Goal: Find contact information: Find contact information

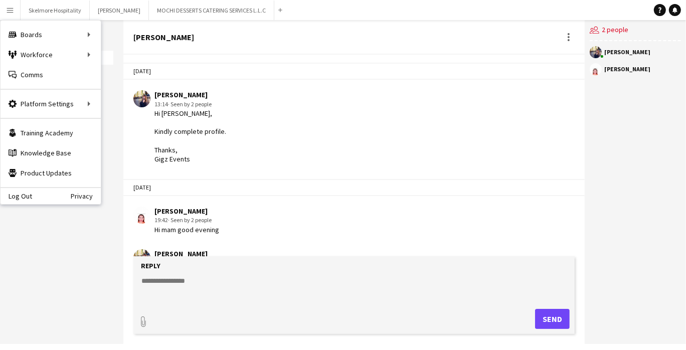
scroll to position [171, 0]
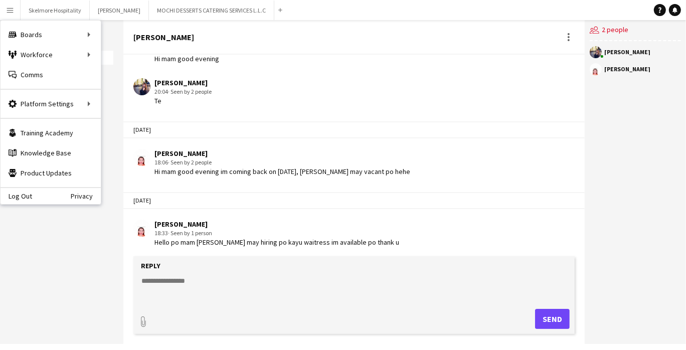
click at [61, 40] on div "Boards Boards" at bounding box center [51, 35] width 100 height 20
click at [130, 59] on link "All jobs" at bounding box center [151, 55] width 100 height 20
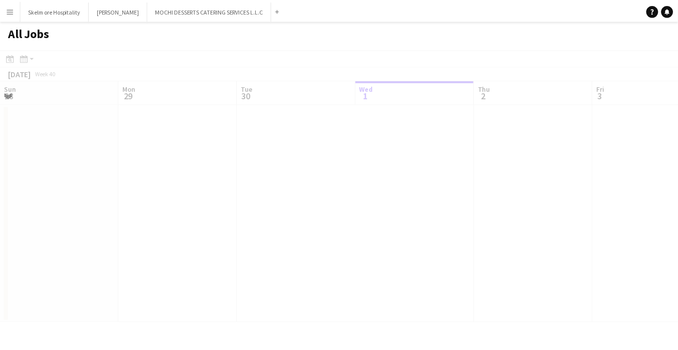
scroll to position [0, 239]
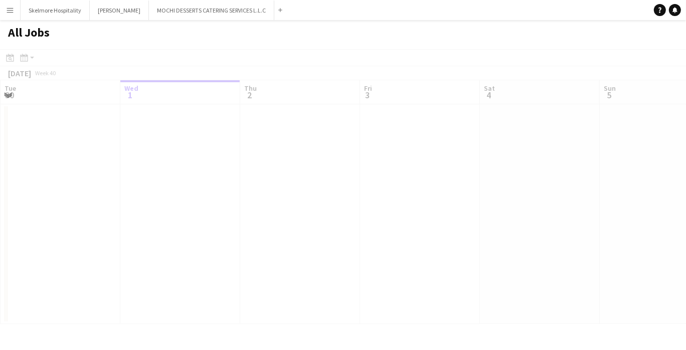
click at [15, 14] on button "Menu" at bounding box center [10, 10] width 20 height 20
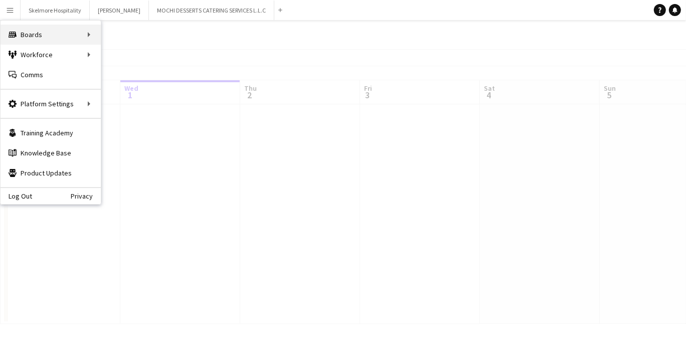
click at [57, 40] on div "Boards Boards" at bounding box center [51, 35] width 100 height 20
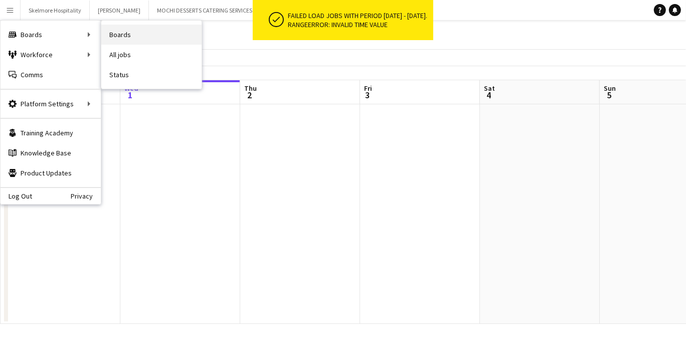
click at [136, 38] on link "Boards" at bounding box center [151, 35] width 100 height 20
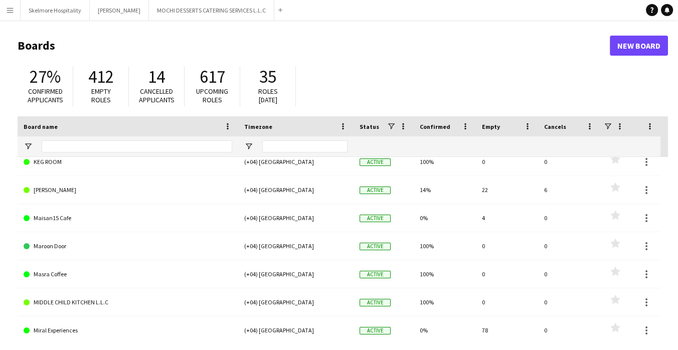
scroll to position [63, 0]
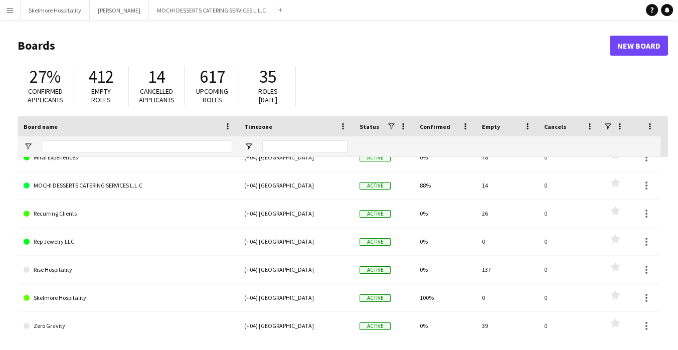
click at [64, 239] on link "Rep Jewelry LLC" at bounding box center [128, 242] width 208 height 28
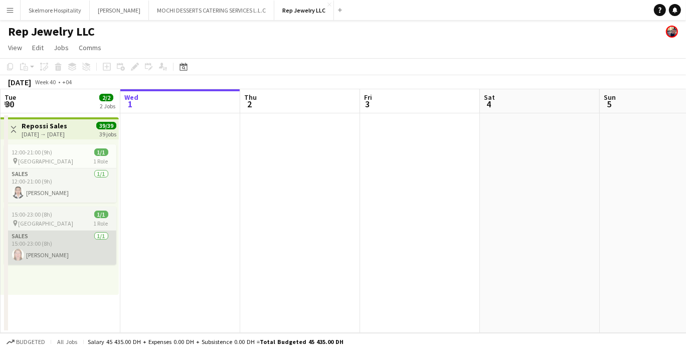
click at [67, 239] on app-card-role "Sales [DATE] 15:00-23:00 (8h) [PERSON_NAME]" at bounding box center [60, 248] width 112 height 34
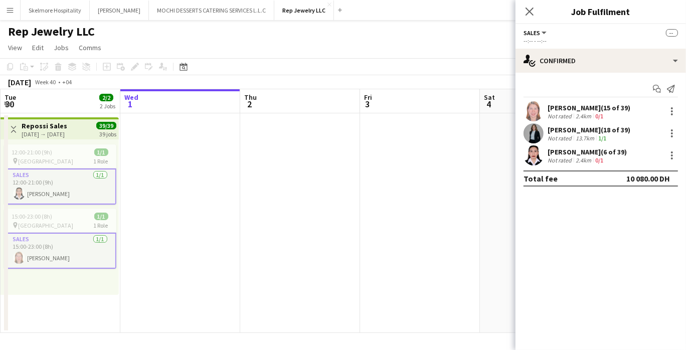
click at [568, 111] on div "[PERSON_NAME] (15 of 39)" at bounding box center [588, 107] width 83 height 9
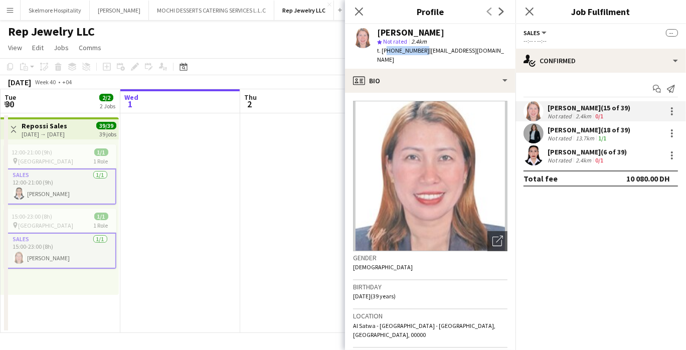
copy span "971524230788"
